Goal: Task Accomplishment & Management: Complete application form

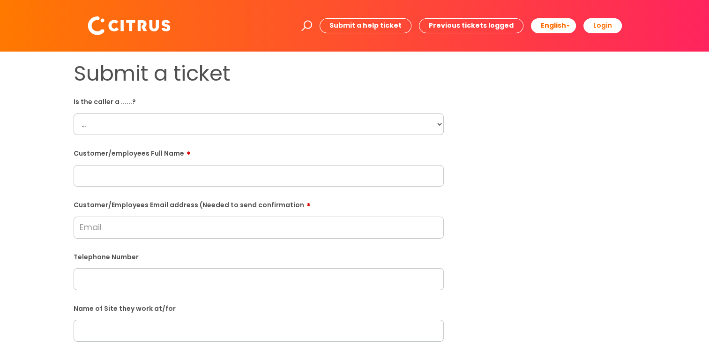
click at [179, 118] on select "... Citrus Customer Citrus Employee Contractor Supplier" at bounding box center [259, 124] width 370 height 22
select select "Citrus Customer"
click at [74, 113] on select "... Citrus Customer Citrus Employee Contractor Supplier" at bounding box center [259, 124] width 370 height 22
click at [192, 241] on form "Is the caller a ......? ... Citrus Customer Citrus Employee Contractor Supplier…" at bounding box center [259, 339] width 370 height 491
click at [192, 237] on input "Customer/Employees Email address (Needed to send confirmation" at bounding box center [259, 227] width 370 height 22
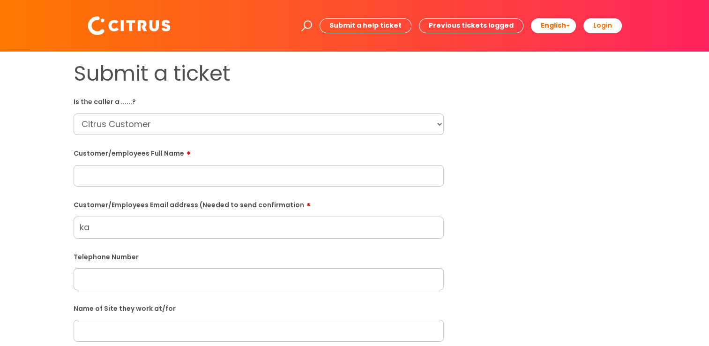
type input "k"
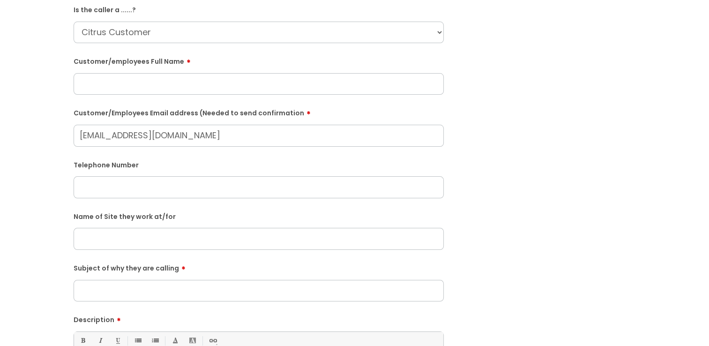
scroll to position [94, 0]
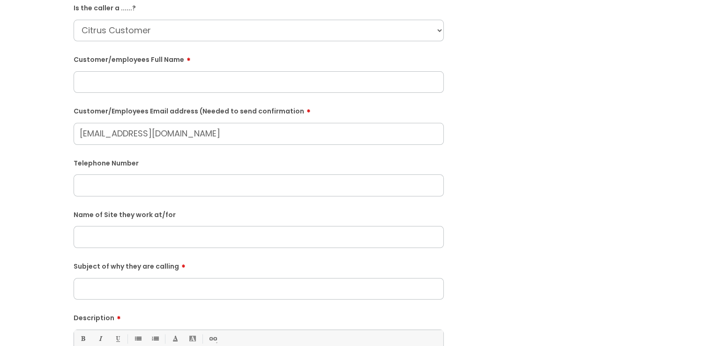
type input "swancentreeastleigh@harvester.co.uk"
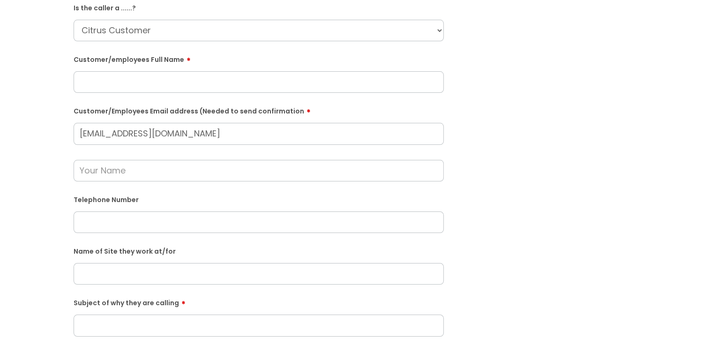
click at [141, 207] on div "Telephone Number" at bounding box center [259, 212] width 370 height 41
click at [160, 216] on input "text" at bounding box center [259, 222] width 370 height 22
paste input "02380641304"
type input "02380641304"
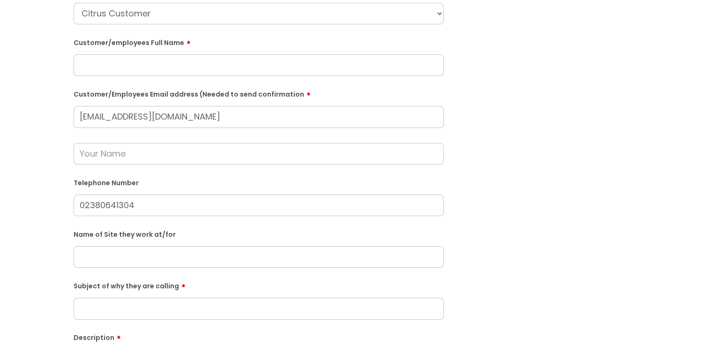
scroll to position [141, 0]
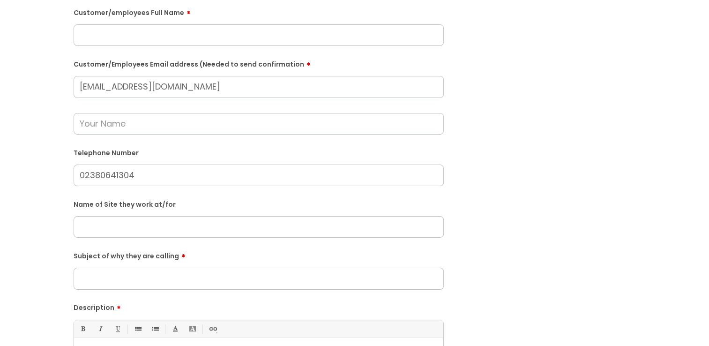
click at [107, 230] on input "text" at bounding box center [259, 227] width 370 height 22
paste input "The Harvester Swan Centre Eastleigh"
type input "The Harvester Swan Centre Eastleigh"
click at [135, 276] on input "Subject of why they are calling" at bounding box center [259, 278] width 370 height 22
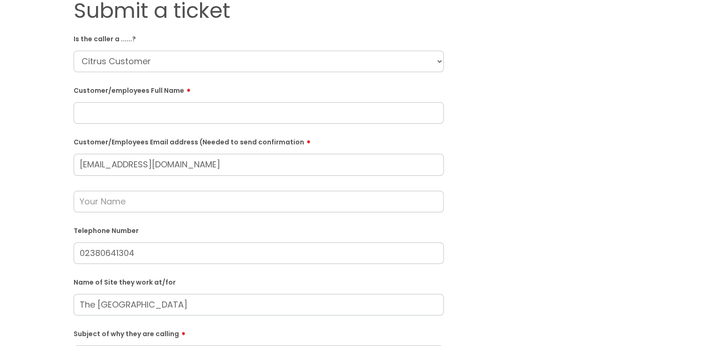
scroll to position [47, 0]
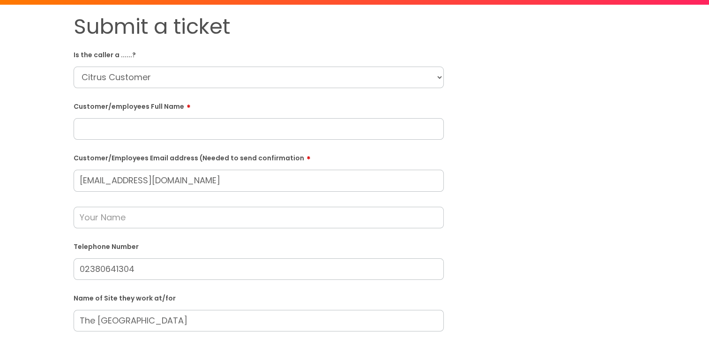
type input "Cleaner"
click at [148, 82] on select "... Citrus Customer Citrus Employee Contractor Supplier" at bounding box center [259, 78] width 370 height 22
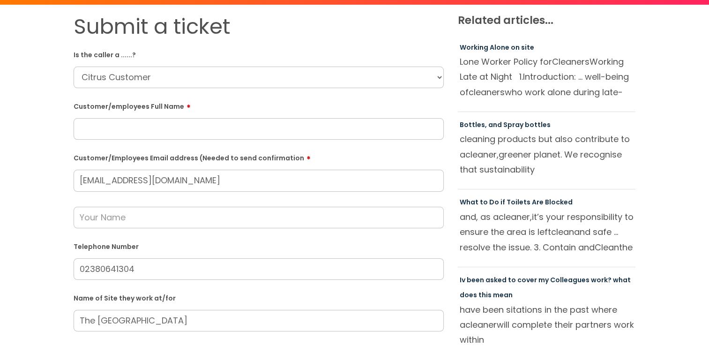
click at [28, 78] on div "Submit a ticket Is the caller a ......? ... Citrus Customer Citrus Employee Con…" at bounding box center [354, 302] width 690 height 576
click at [114, 131] on input "text" at bounding box center [259, 129] width 370 height 22
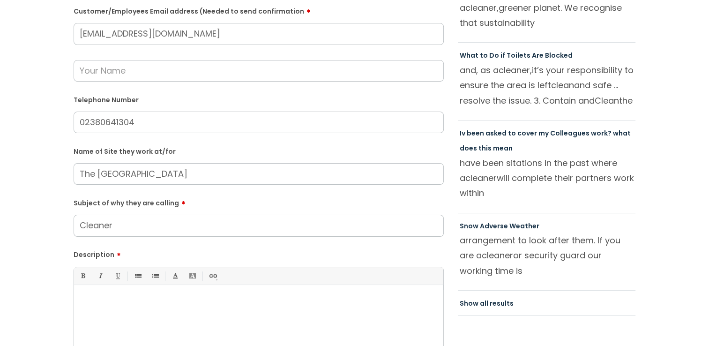
scroll to position [328, 0]
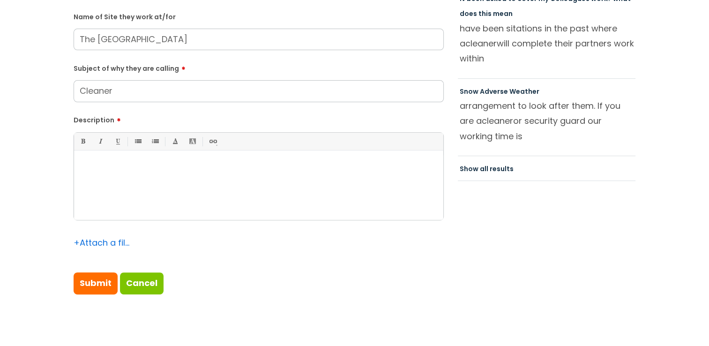
type input "Kate"
click at [115, 200] on div at bounding box center [258, 187] width 369 height 65
click at [206, 164] on p "She is needing to speak with the team regardign theri cleaner." at bounding box center [258, 166] width 355 height 8
click at [293, 167] on p "She is needing to speak with the team regarding their cleaner." at bounding box center [258, 166] width 355 height 8
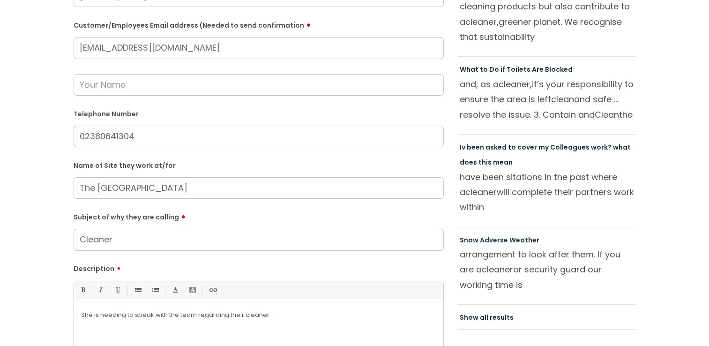
scroll to position [94, 0]
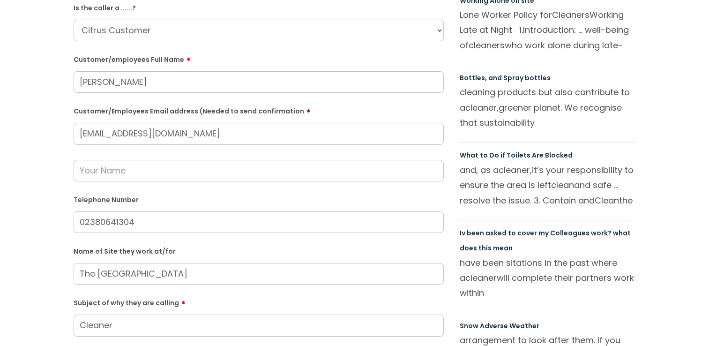
drag, startPoint x: 250, startPoint y: 126, endPoint x: 64, endPoint y: 125, distance: 185.9
click at [64, 125] on div "Submit a ticket Is the caller a ......? ... Citrus Customer Citrus Employee Con…" at bounding box center [354, 255] width 690 height 576
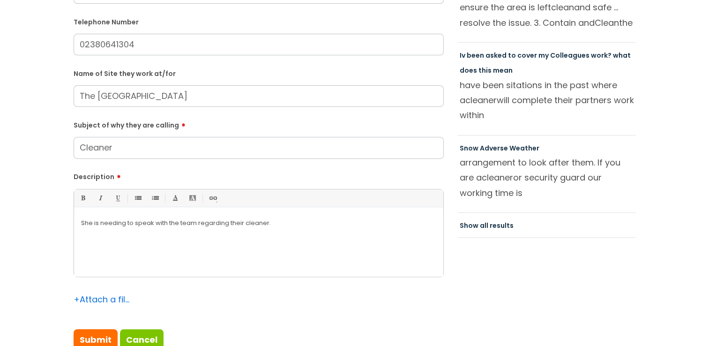
scroll to position [375, 0]
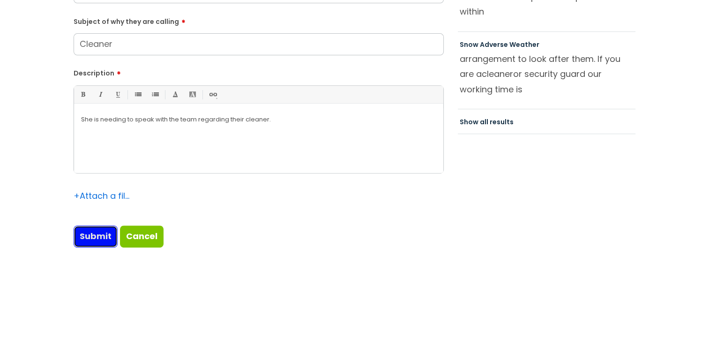
click at [104, 234] on input "Submit" at bounding box center [96, 236] width 44 height 22
type input "Please Wait..."
